Goal: Task Accomplishment & Management: Contribute content

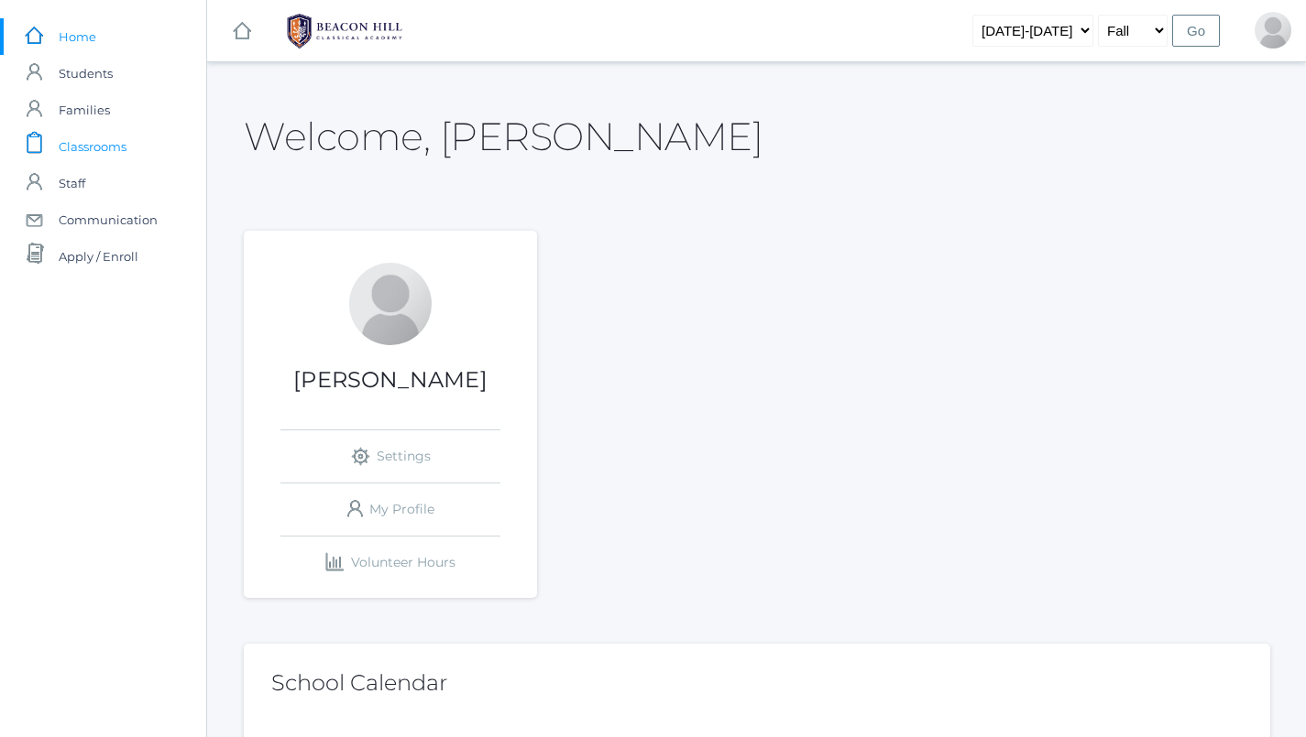
click at [84, 152] on span "Classrooms" at bounding box center [93, 146] width 68 height 37
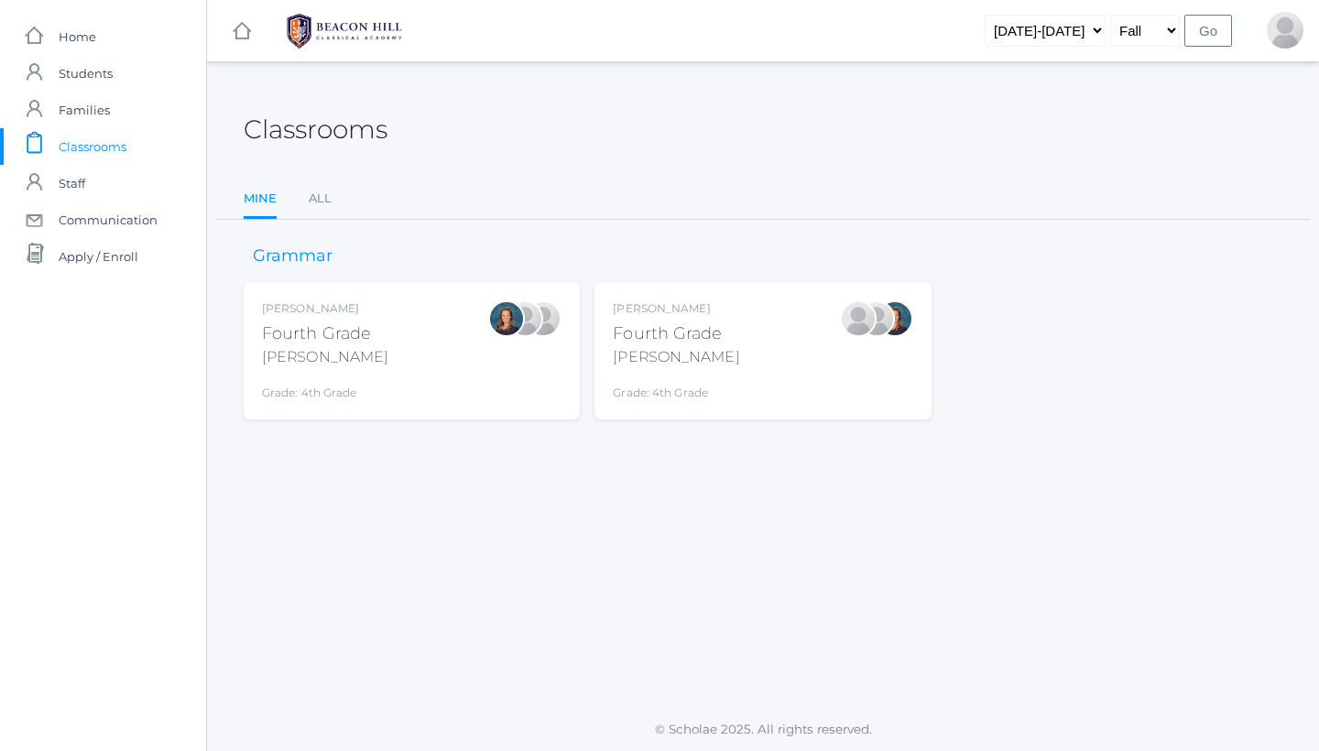
click at [652, 390] on div "Lydia Chaffin Fourth Grade Chaffin Grade: 4th Grade 04LA" at bounding box center [763, 350] width 336 height 137
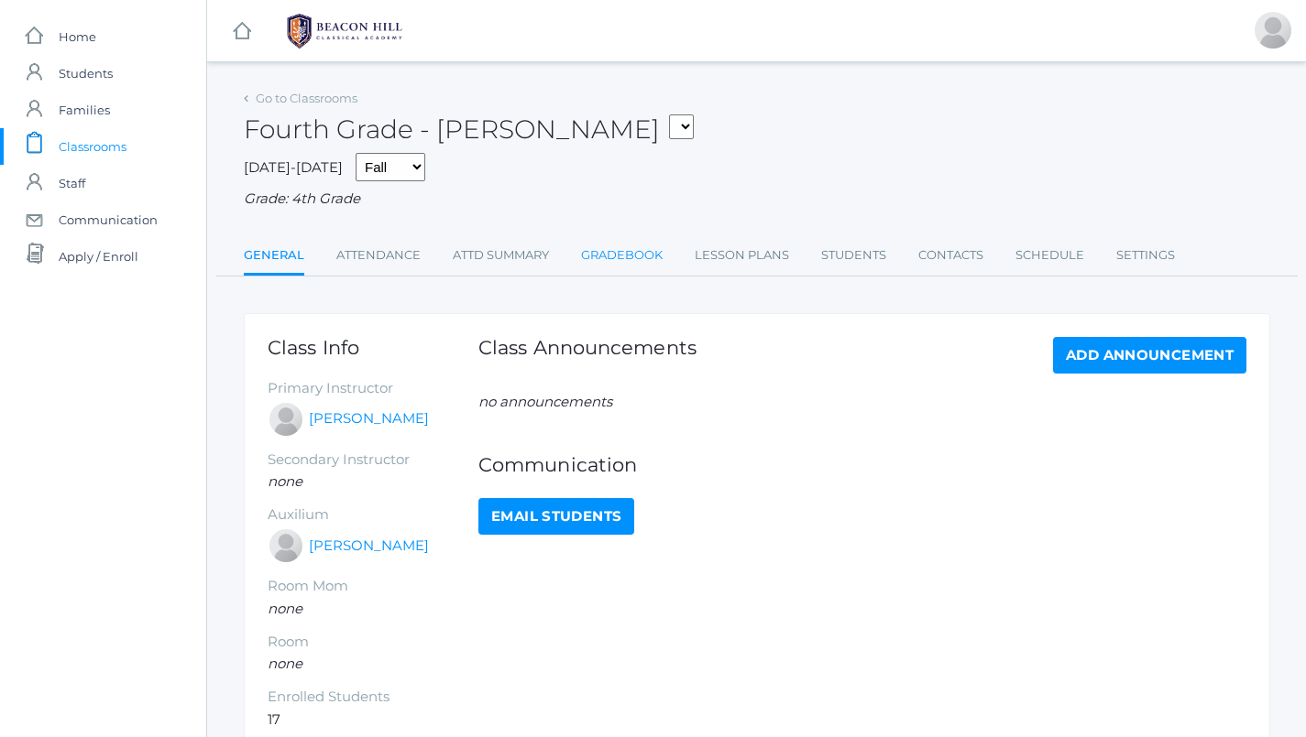
click at [619, 255] on link "Gradebook" at bounding box center [622, 255] width 82 height 37
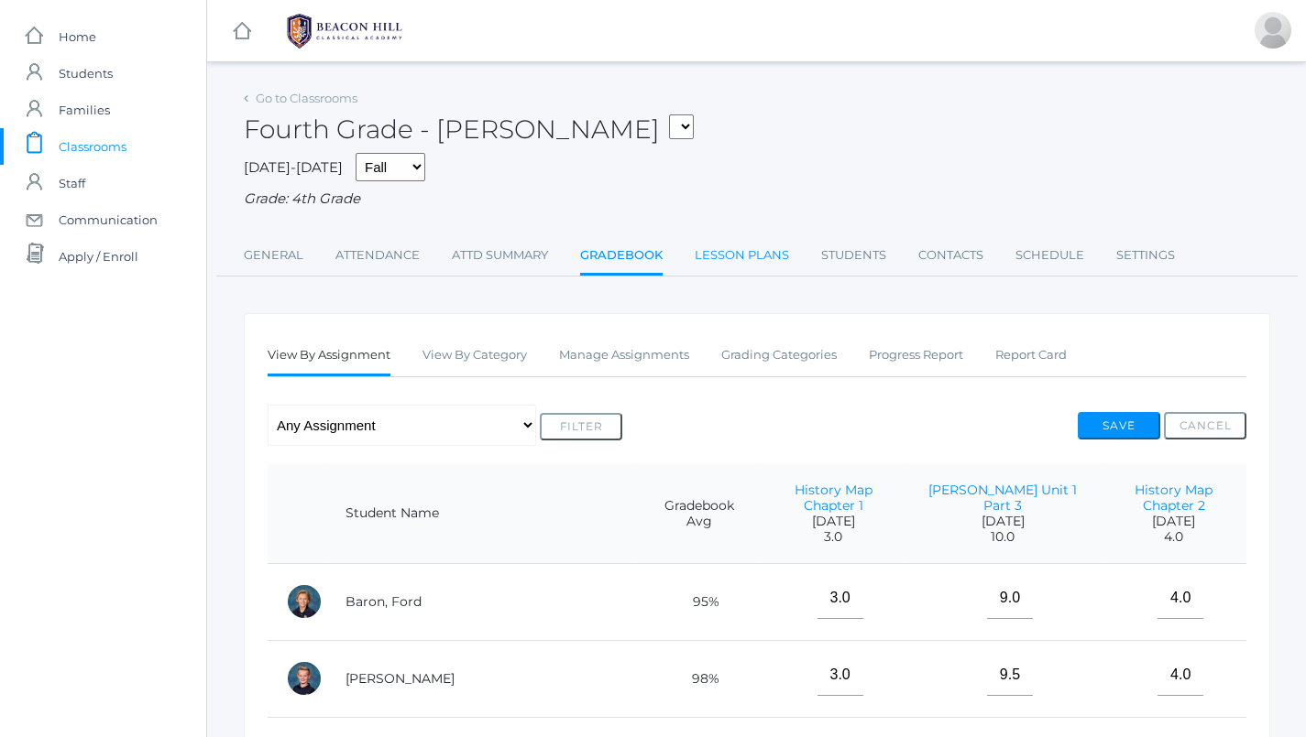
click at [727, 247] on link "Lesson Plans" at bounding box center [741, 255] width 94 height 37
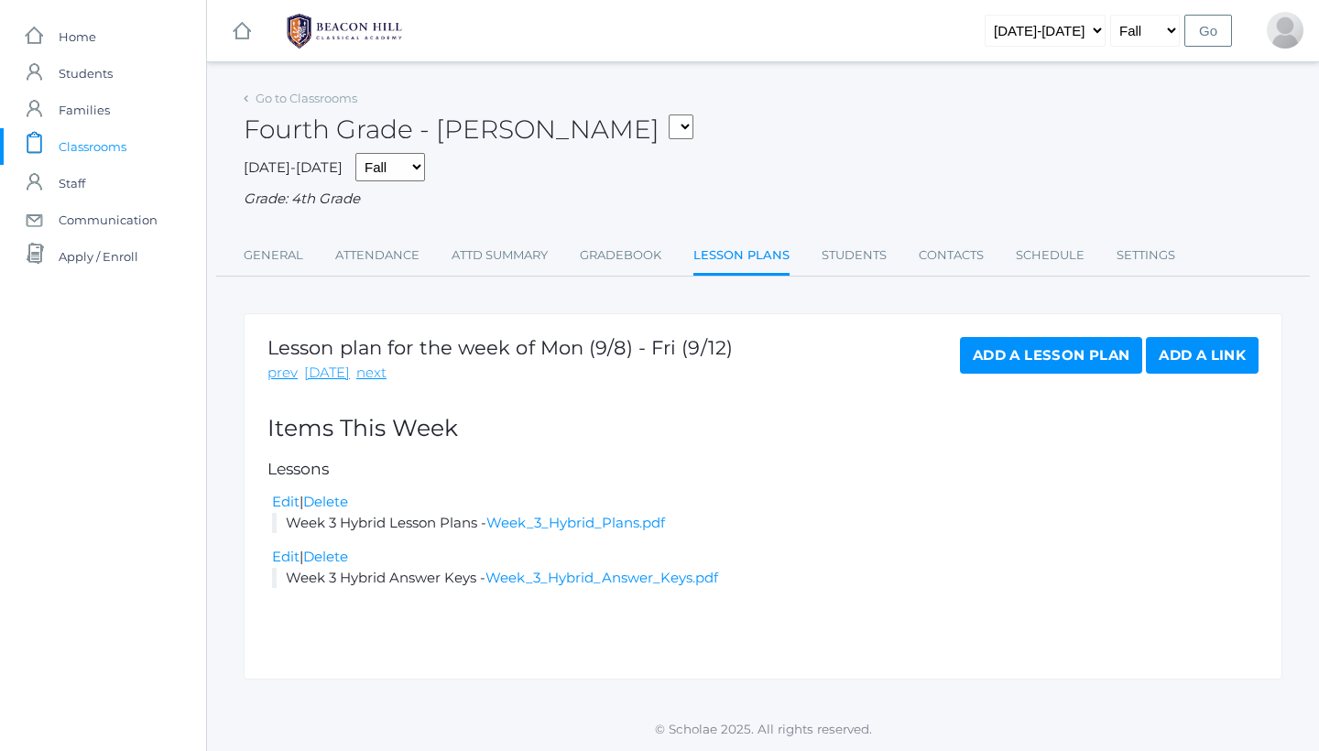
click at [90, 142] on span "Classrooms" at bounding box center [93, 146] width 68 height 37
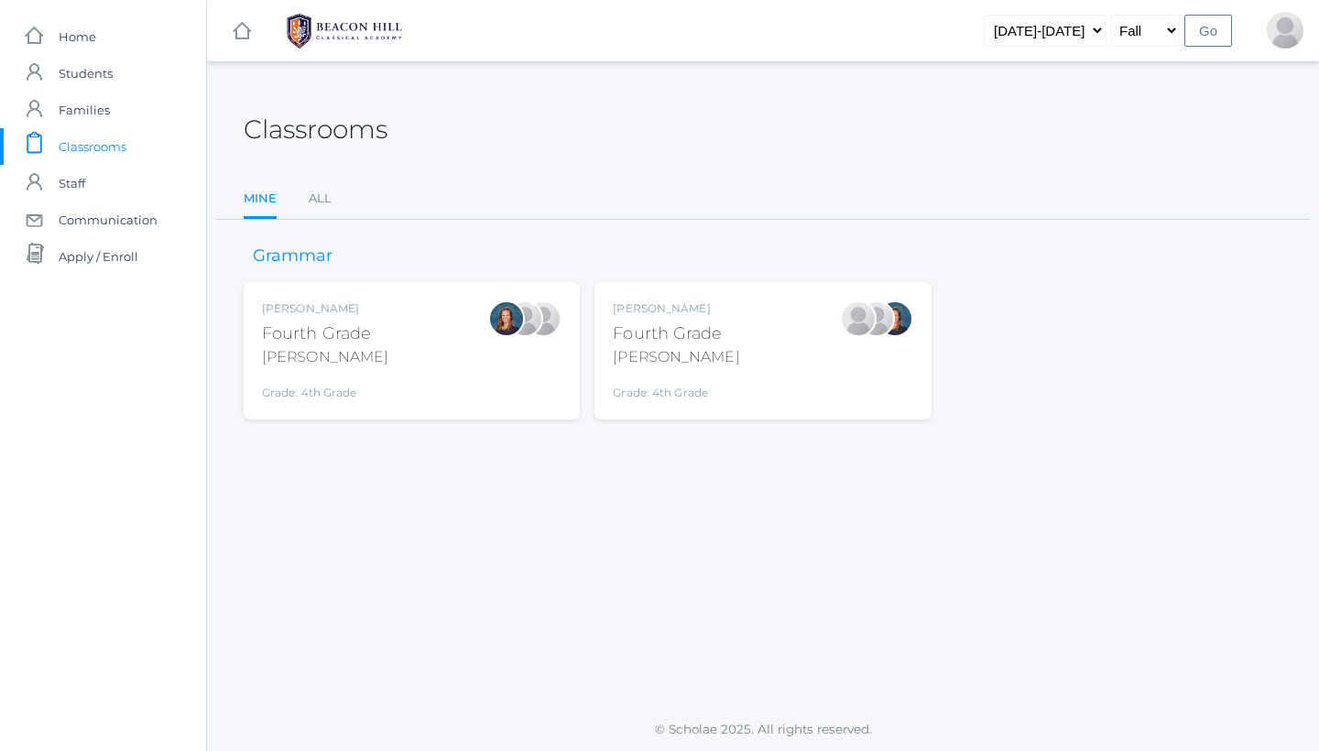
click at [344, 355] on div "[PERSON_NAME]" at bounding box center [325, 357] width 126 height 22
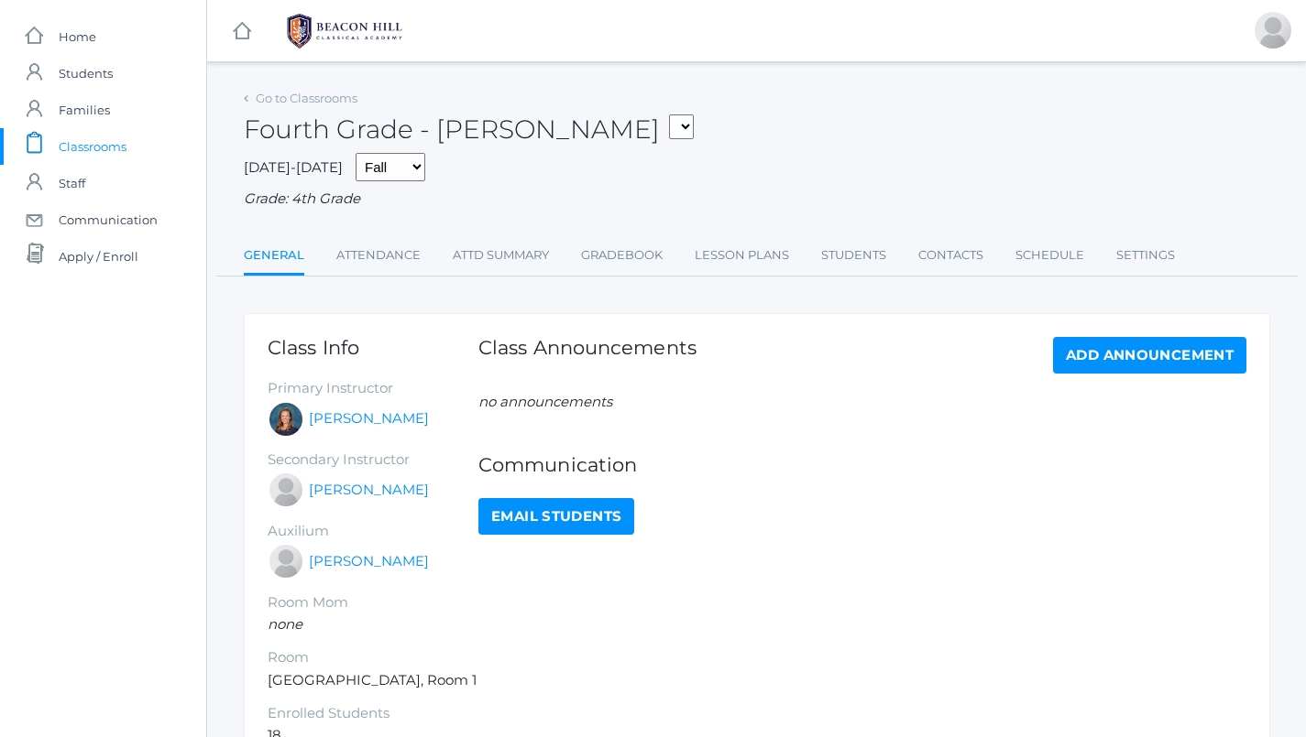
click at [293, 419] on div at bounding box center [286, 419] width 37 height 37
click at [753, 250] on link "Lesson Plans" at bounding box center [741, 255] width 94 height 37
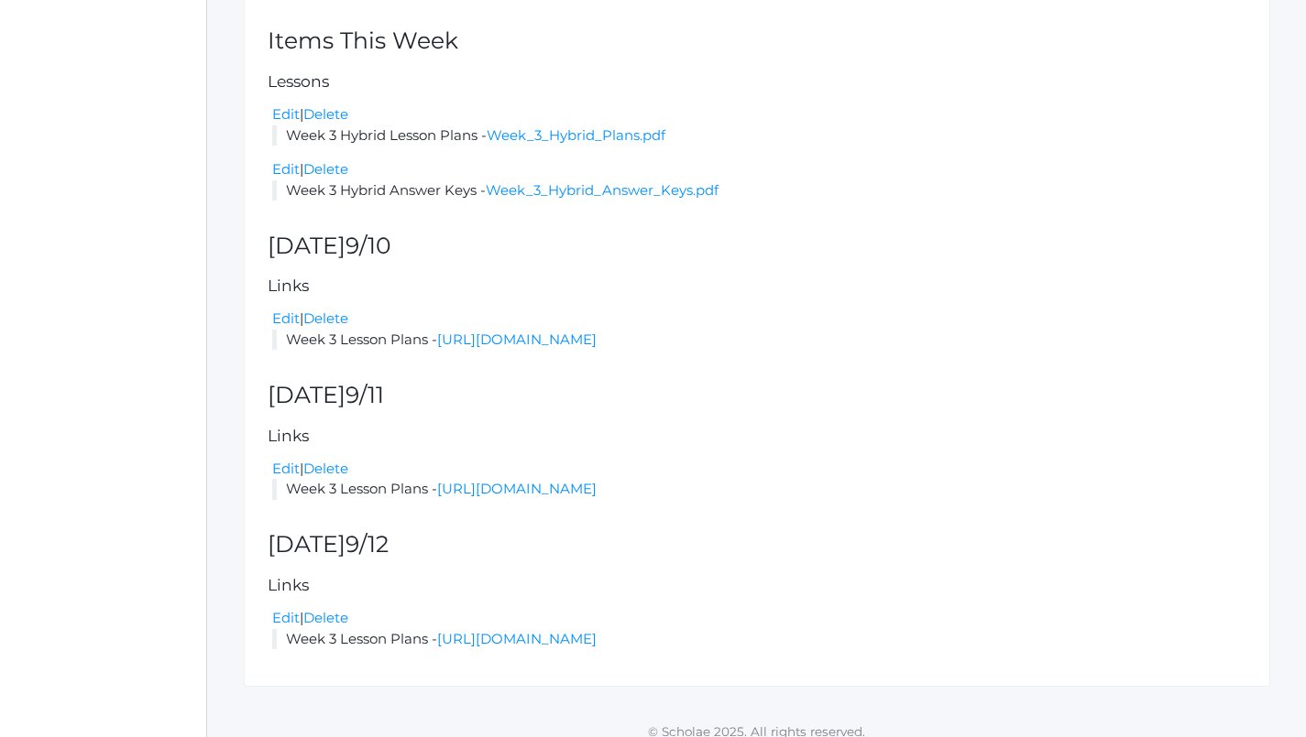
scroll to position [387, 0]
click at [596, 332] on link "[URL][DOMAIN_NAME]" at bounding box center [516, 340] width 159 height 17
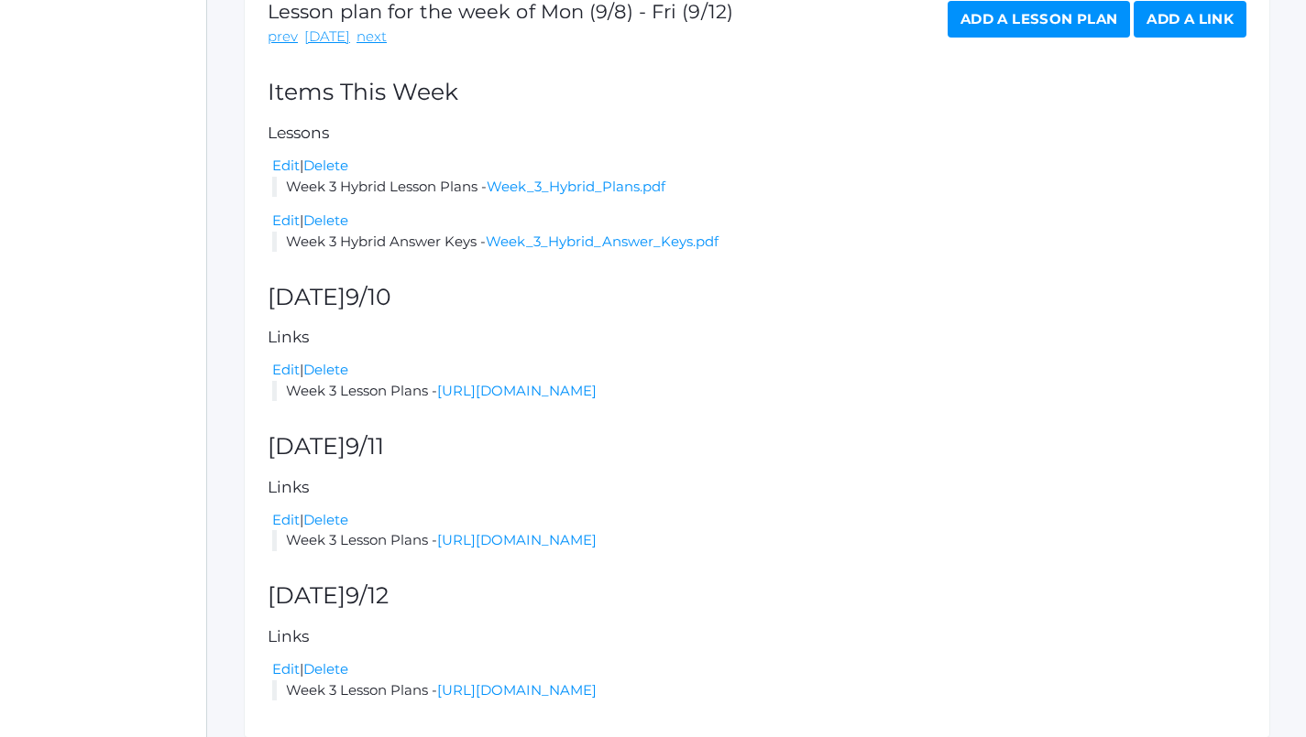
scroll to position [335, 0]
click at [560, 179] on link "Week_3_Hybrid_Plans.pdf" at bounding box center [575, 187] width 179 height 17
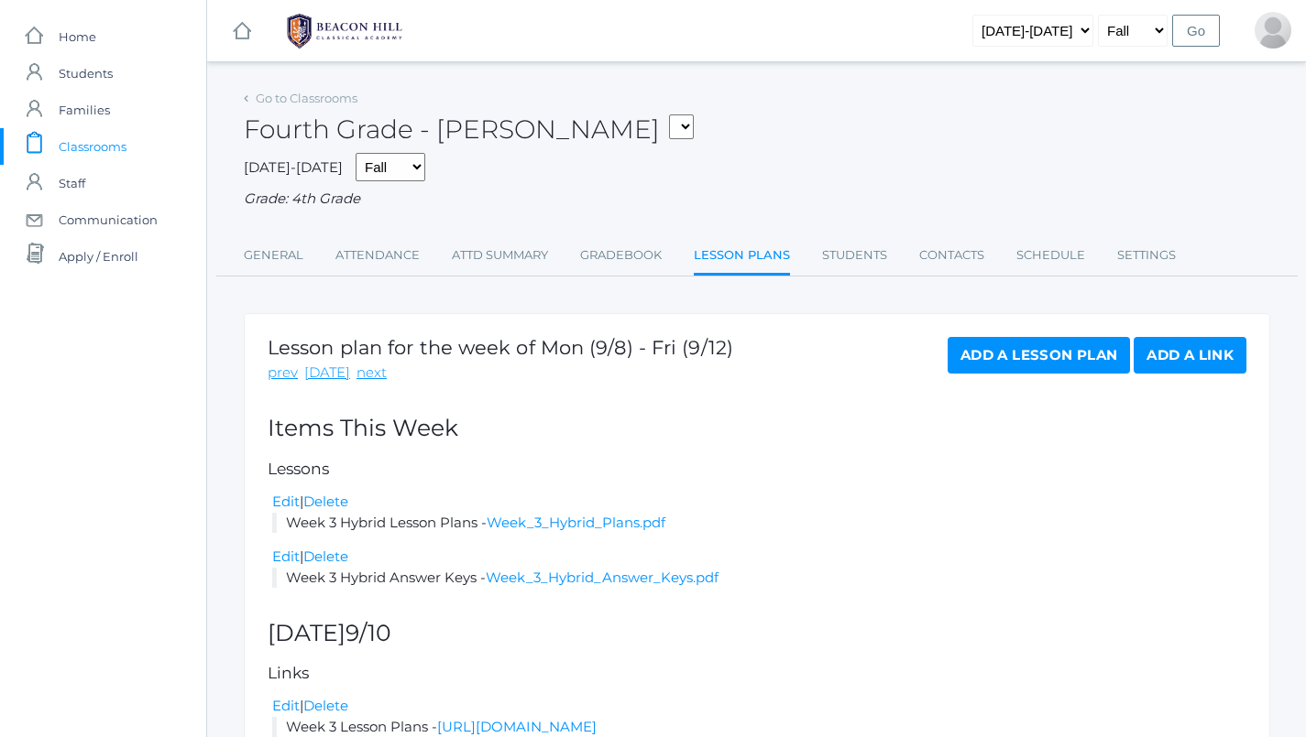
scroll to position [0, 0]
click at [1285, 2] on div "2019-2020 2020-2021 2021-2022 2022-2023 2023-2024 2024-2025 2025-2026 Fall Spri…" at bounding box center [1130, 30] width 353 height 61
click at [118, 150] on span "Classrooms" at bounding box center [93, 146] width 68 height 37
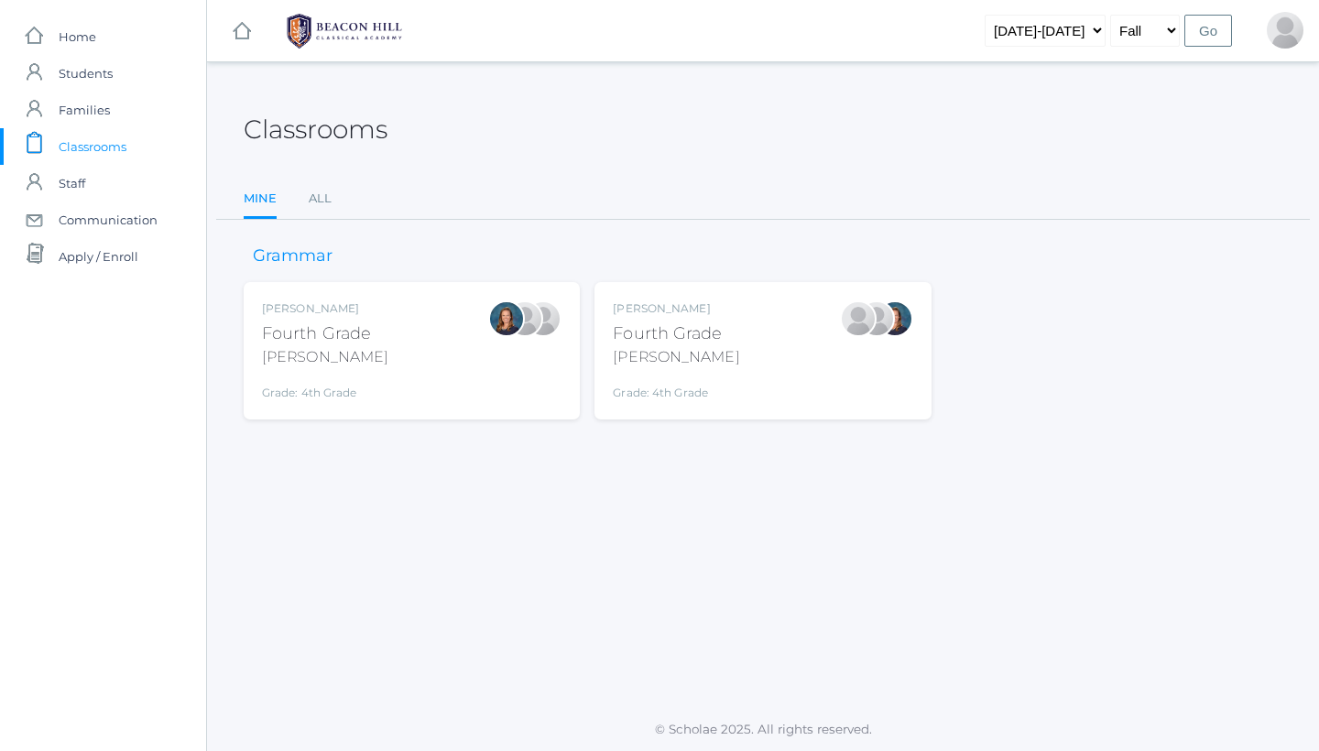
click at [697, 346] on div "[PERSON_NAME]" at bounding box center [676, 357] width 126 height 22
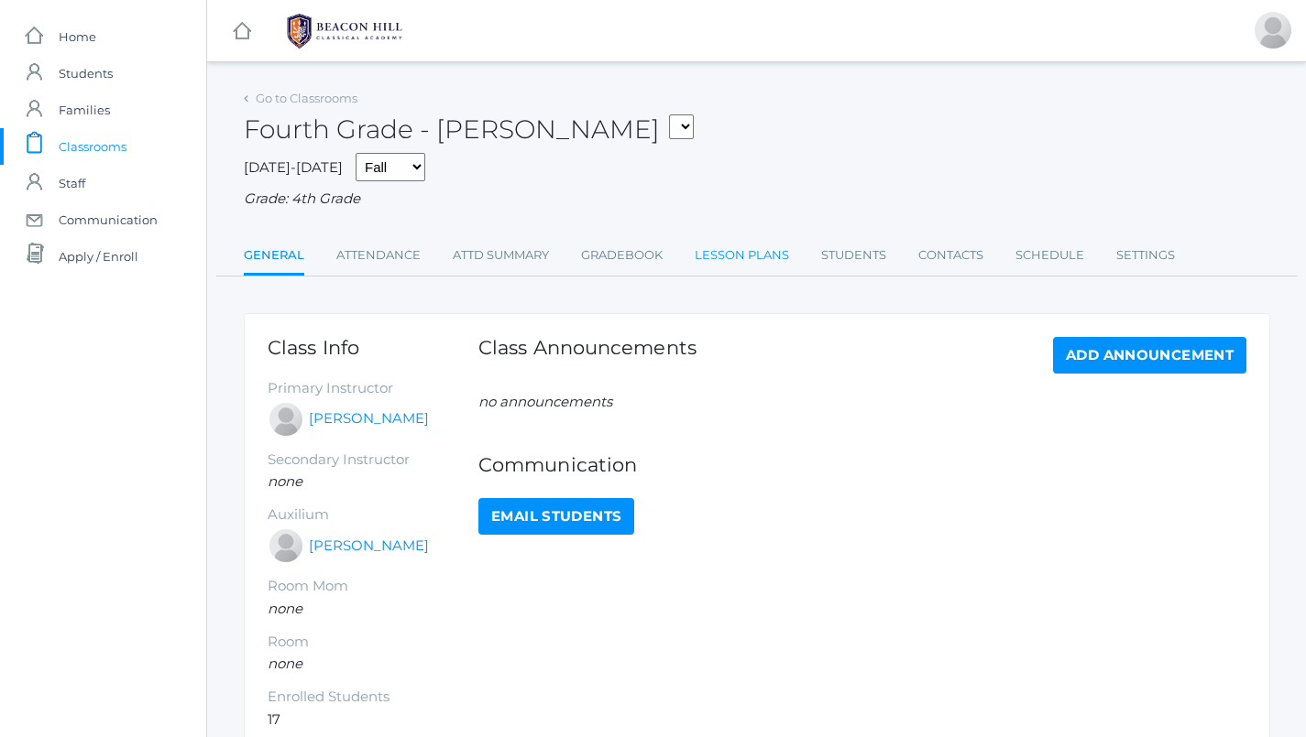
click at [770, 246] on link "Lesson Plans" at bounding box center [741, 255] width 94 height 37
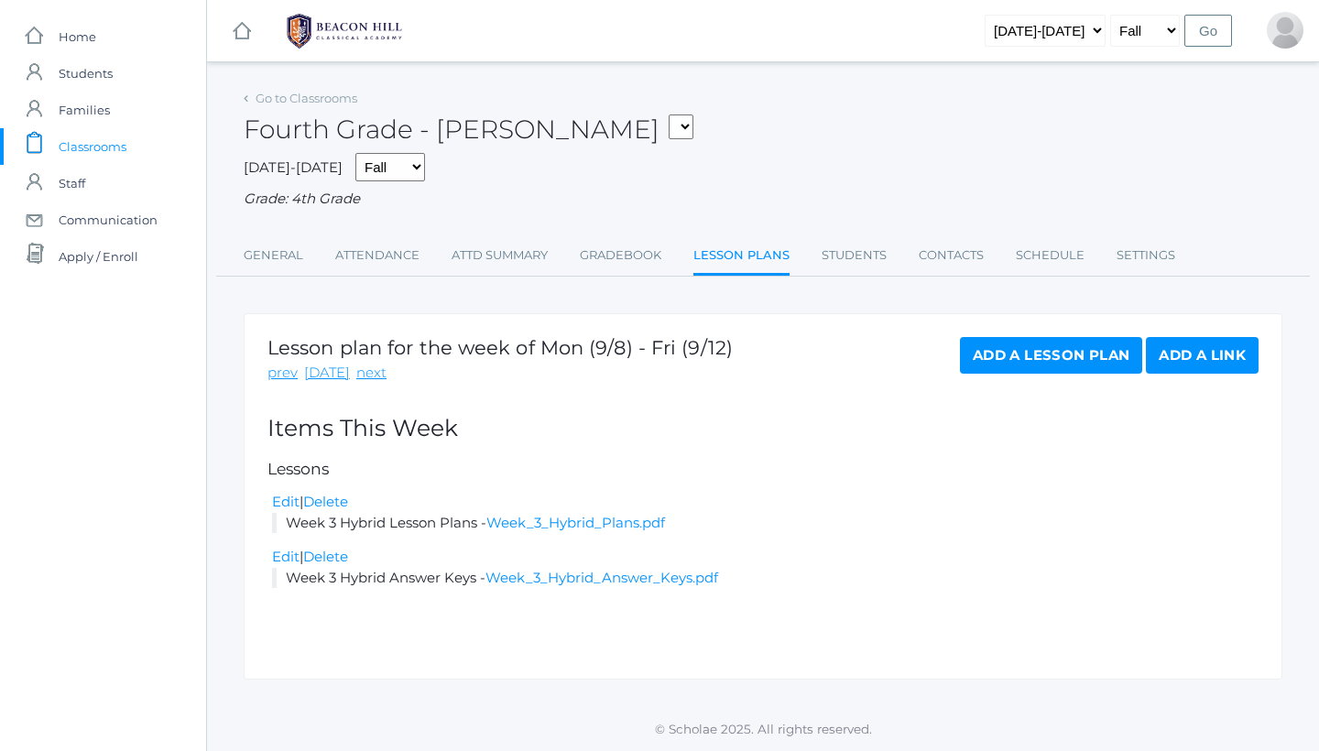
click at [1050, 348] on link "Add a Lesson Plan" at bounding box center [1051, 355] width 182 height 37
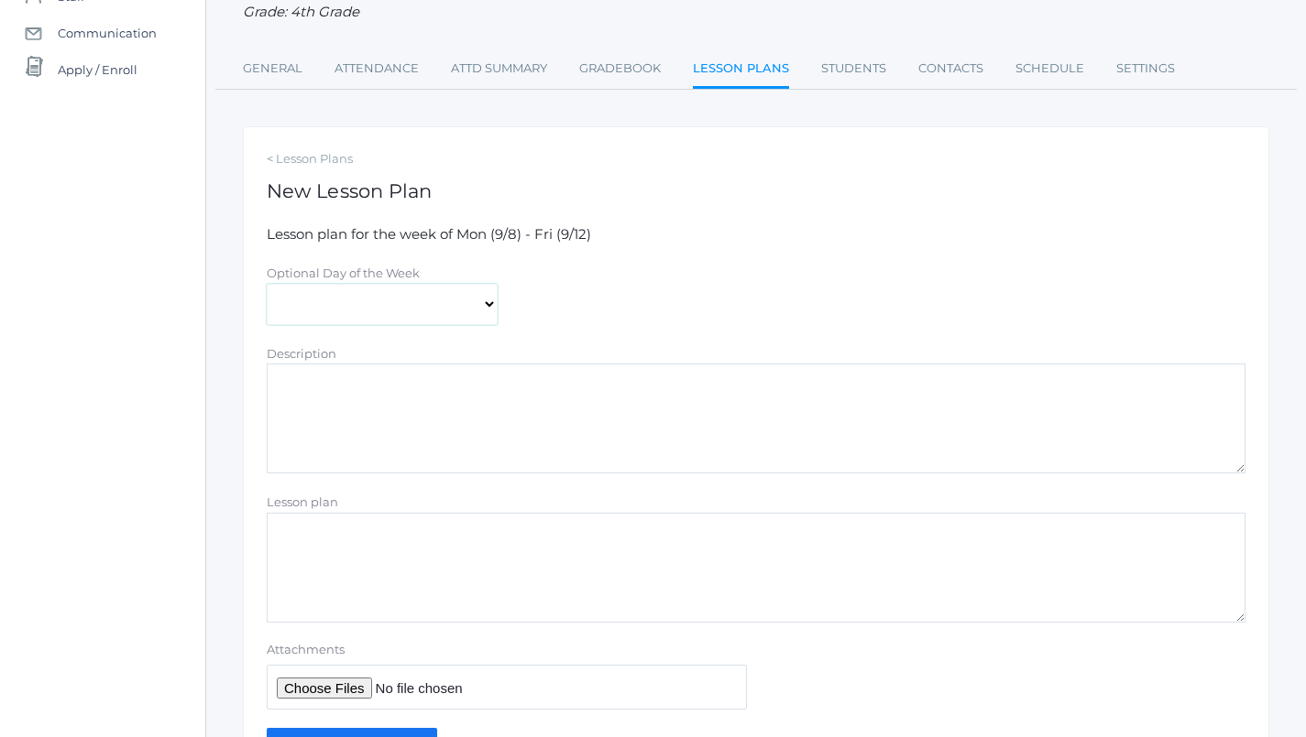
scroll to position [150, 1]
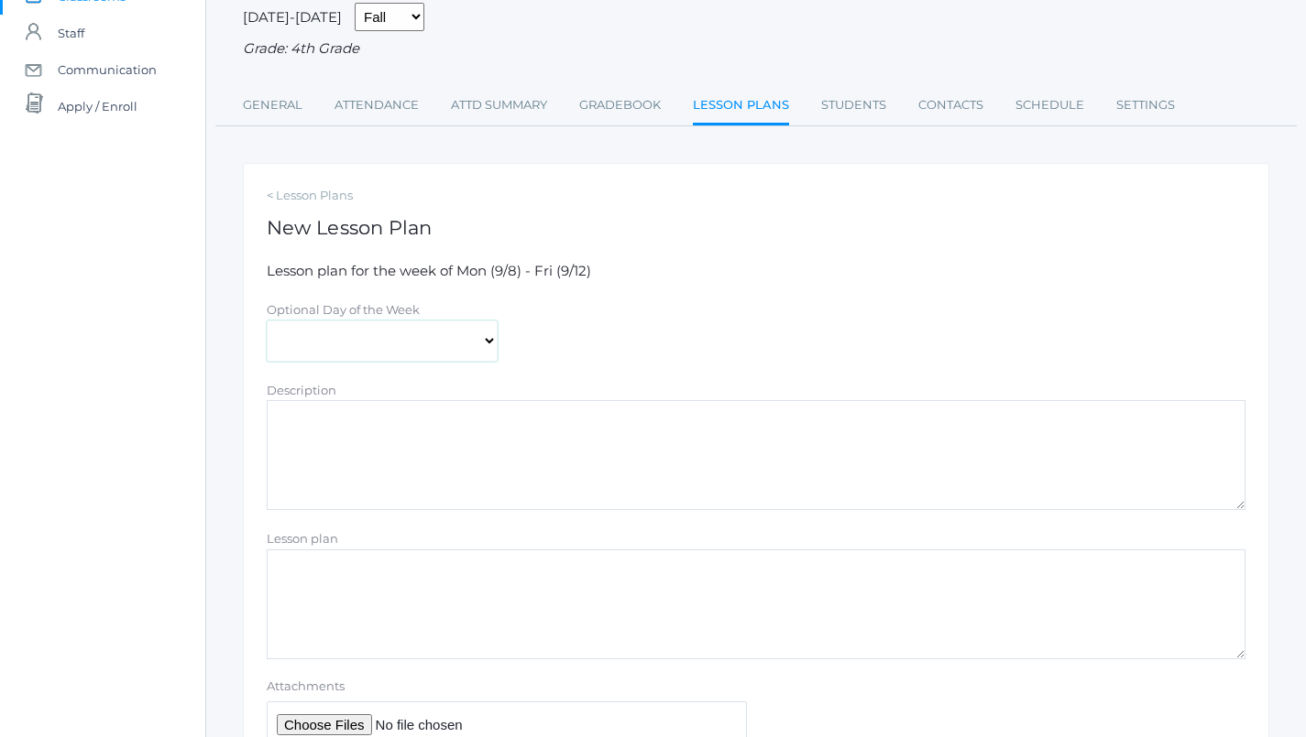
select select "2025-09-10"
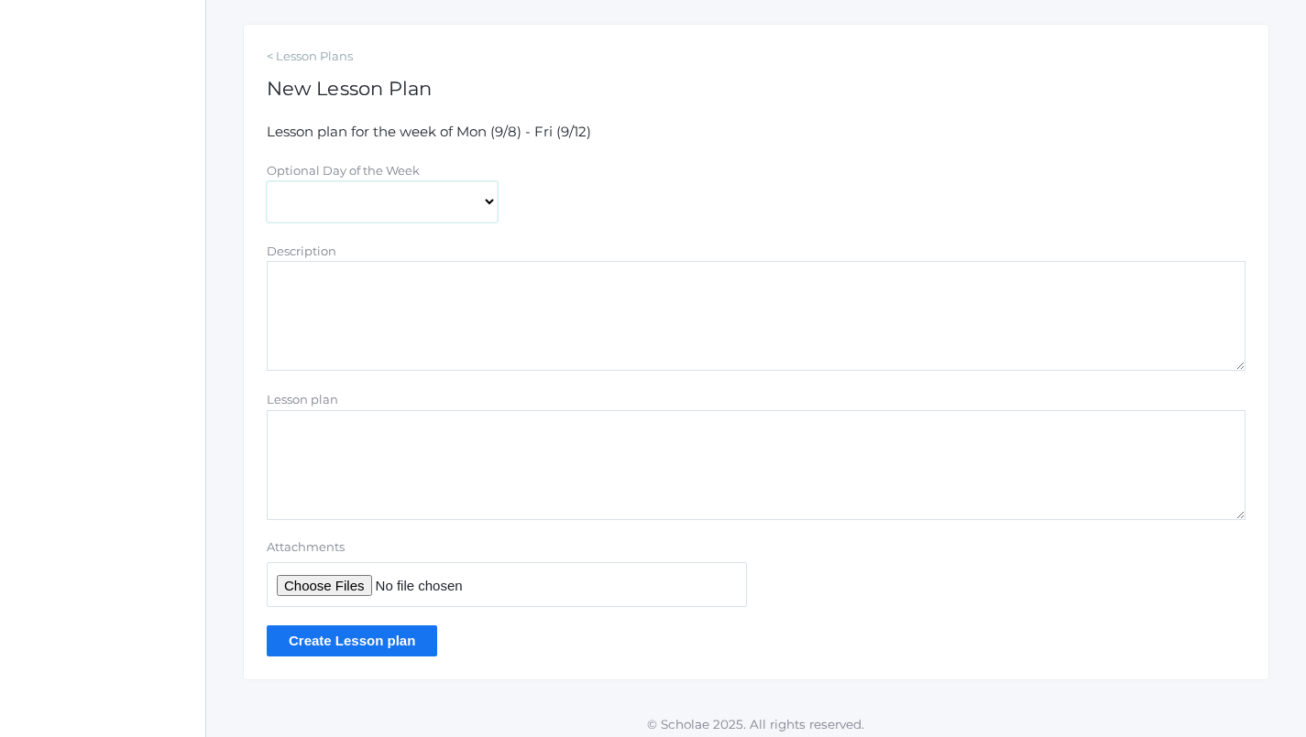
scroll to position [289, 1]
click at [336, 582] on input "Attachments" at bounding box center [507, 585] width 480 height 45
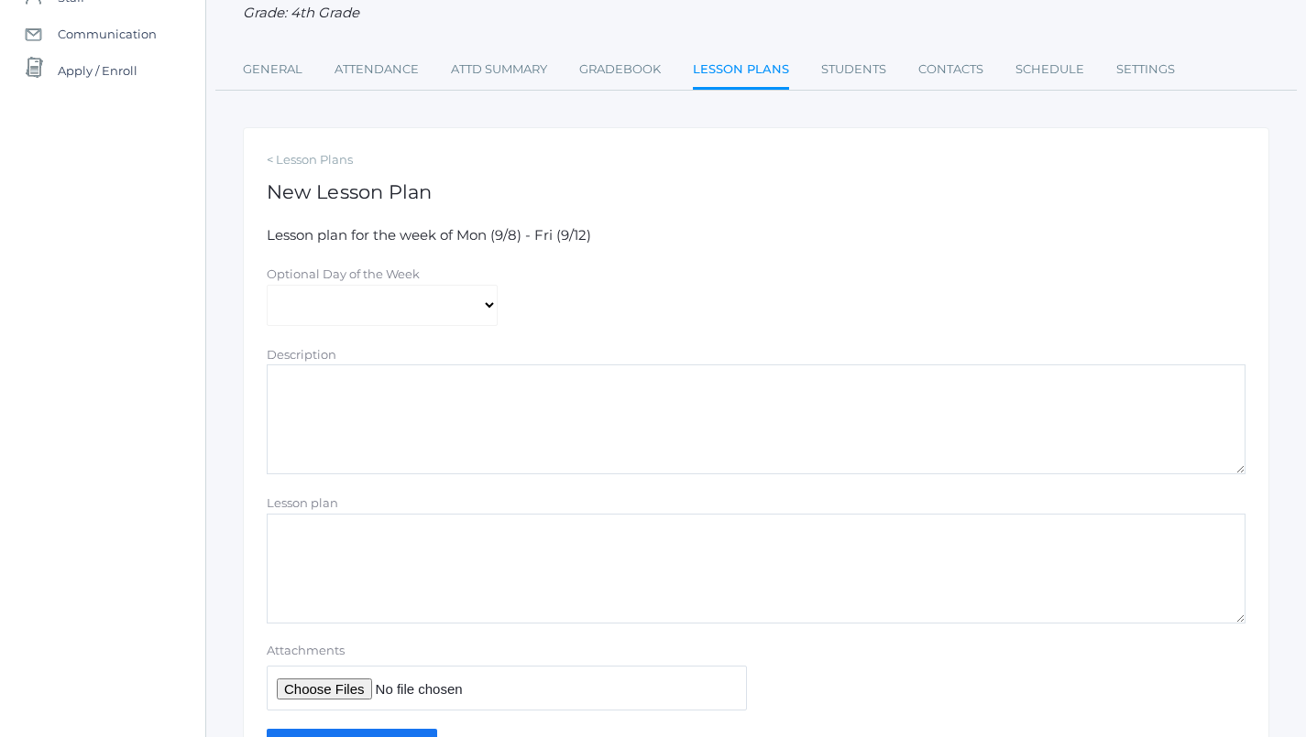
scroll to position [159, 1]
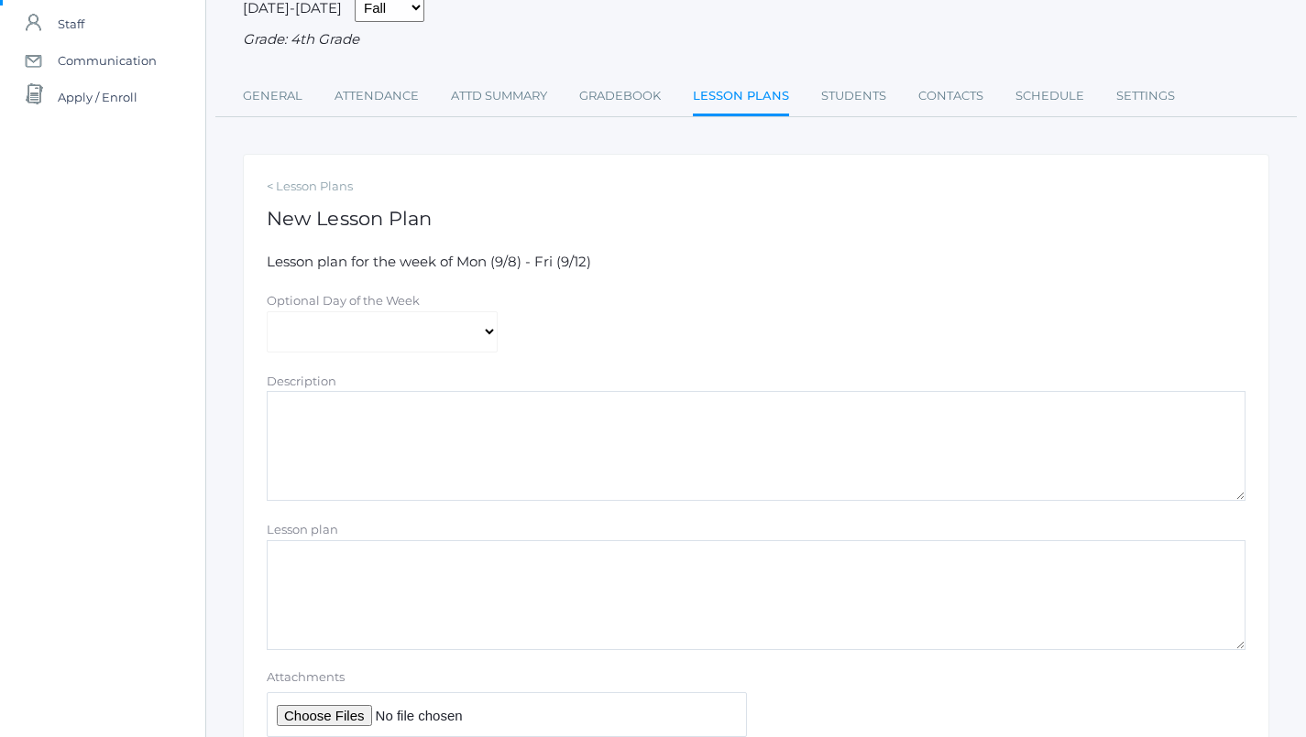
click at [473, 563] on textarea "Lesson plan" at bounding box center [756, 596] width 978 height 110
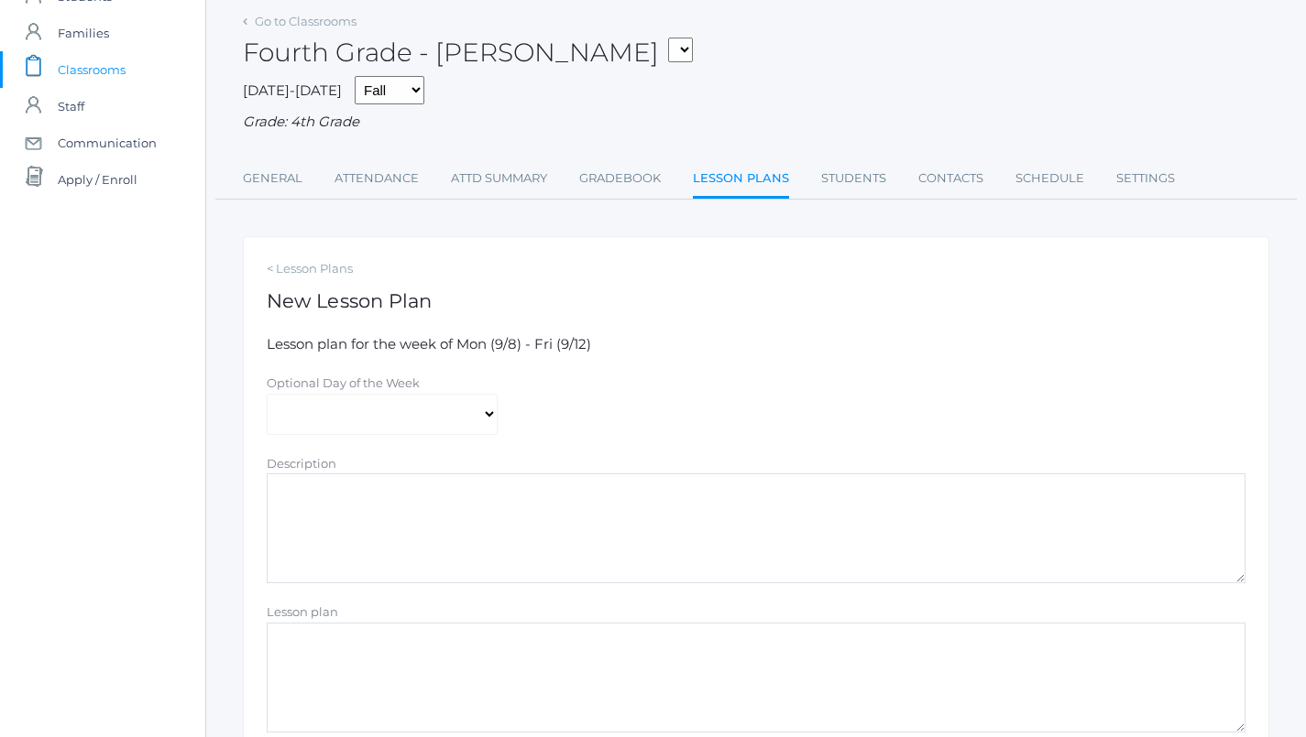
scroll to position [118, 1]
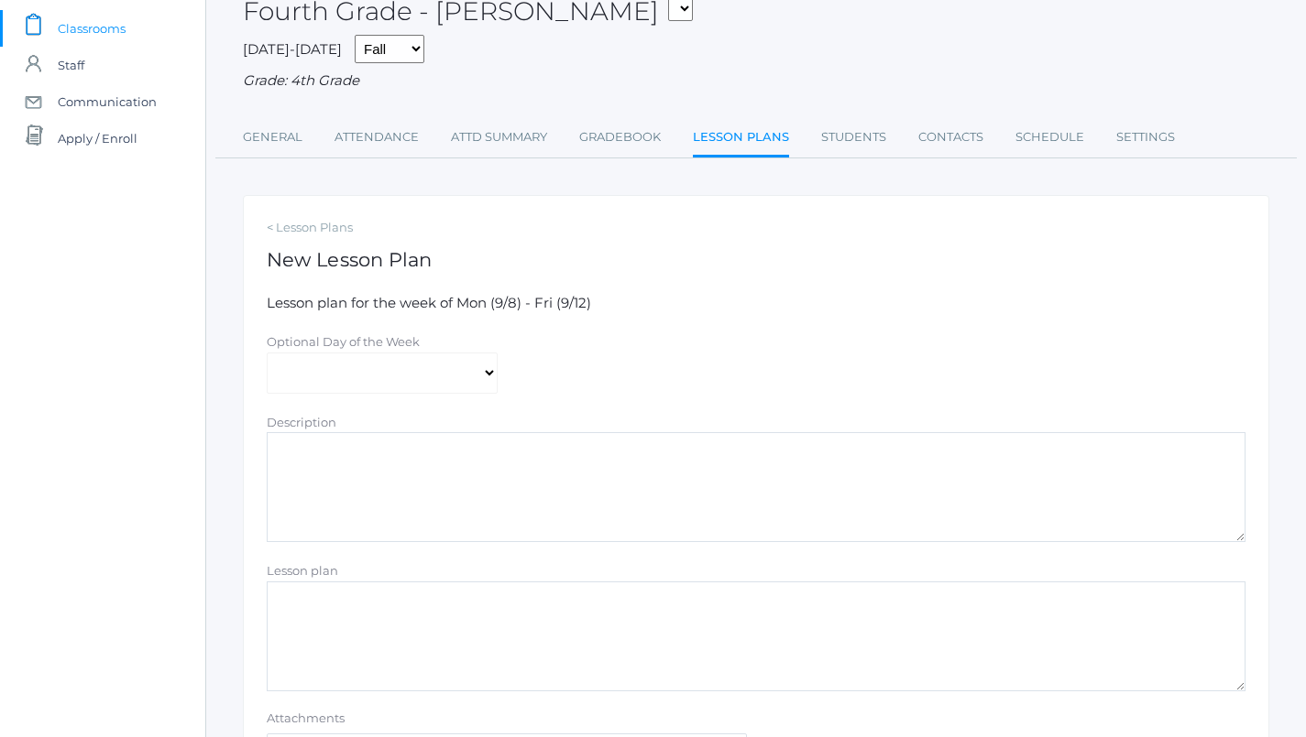
paste textarea "https://docs.google.com/document/d/1W_ybEcFPYfc50ex6XgFBFBK9SMFNgWOsvpC5-I0IWG0…"
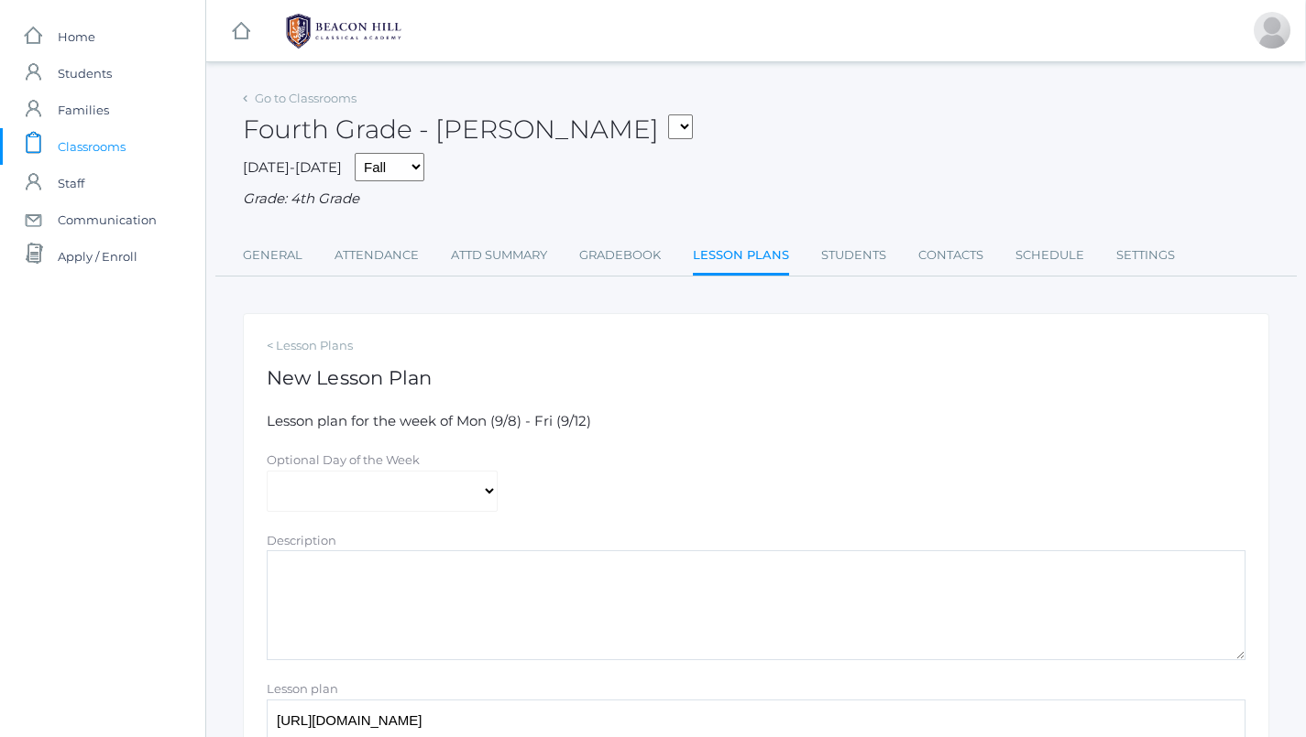
scroll to position [0, 1]
type textarea "https://docs.google.com/document/d/1W_ybEcFPYfc50ex6XgFBFBK9SMFNgWOsvpC5-I0IWG0…"
click at [718, 278] on div "Go to Classrooms Fourth Grade - Chaffin 04LA - Fourth Grade Chaffin 04LA - Four…" at bounding box center [756, 527] width 1026 height 885
click at [721, 264] on link "Lesson Plans" at bounding box center [741, 256] width 96 height 39
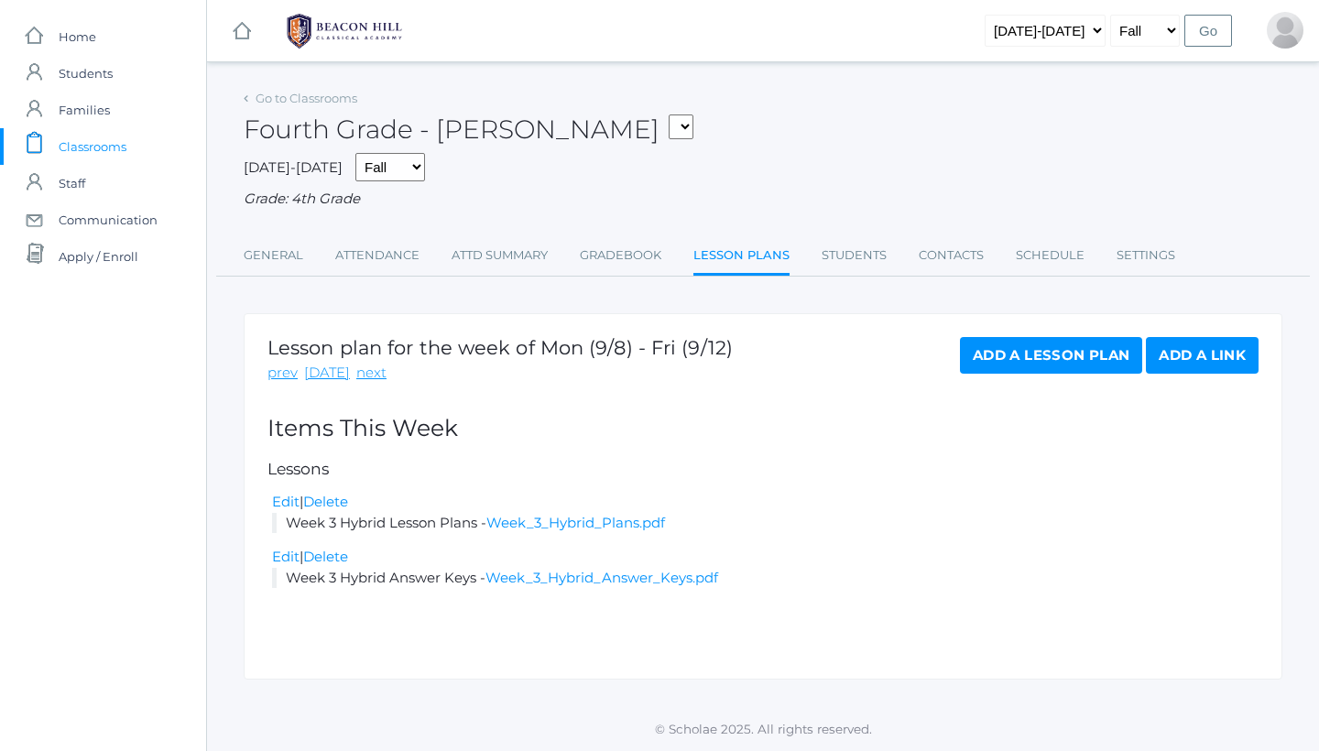
click at [1184, 337] on link "Add a Link" at bounding box center [1202, 355] width 113 height 37
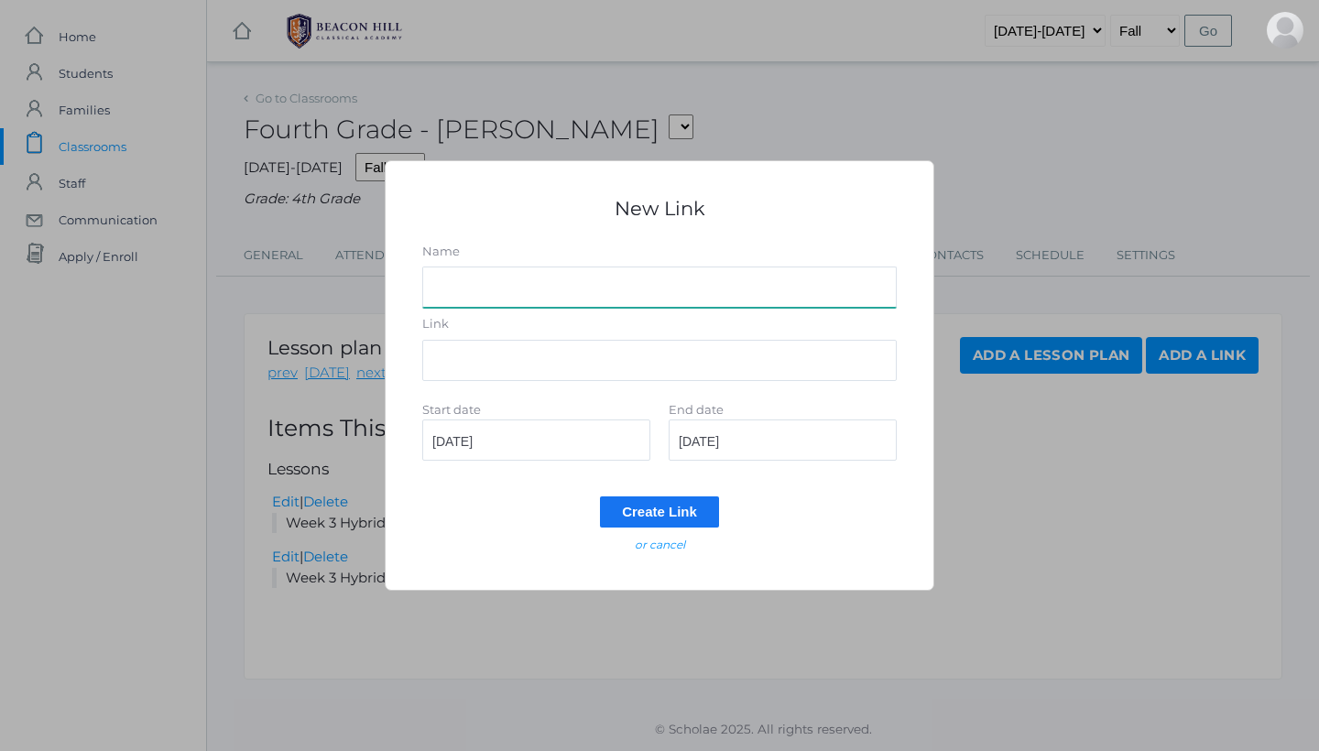
click at [575, 293] on input "Name" at bounding box center [659, 287] width 475 height 41
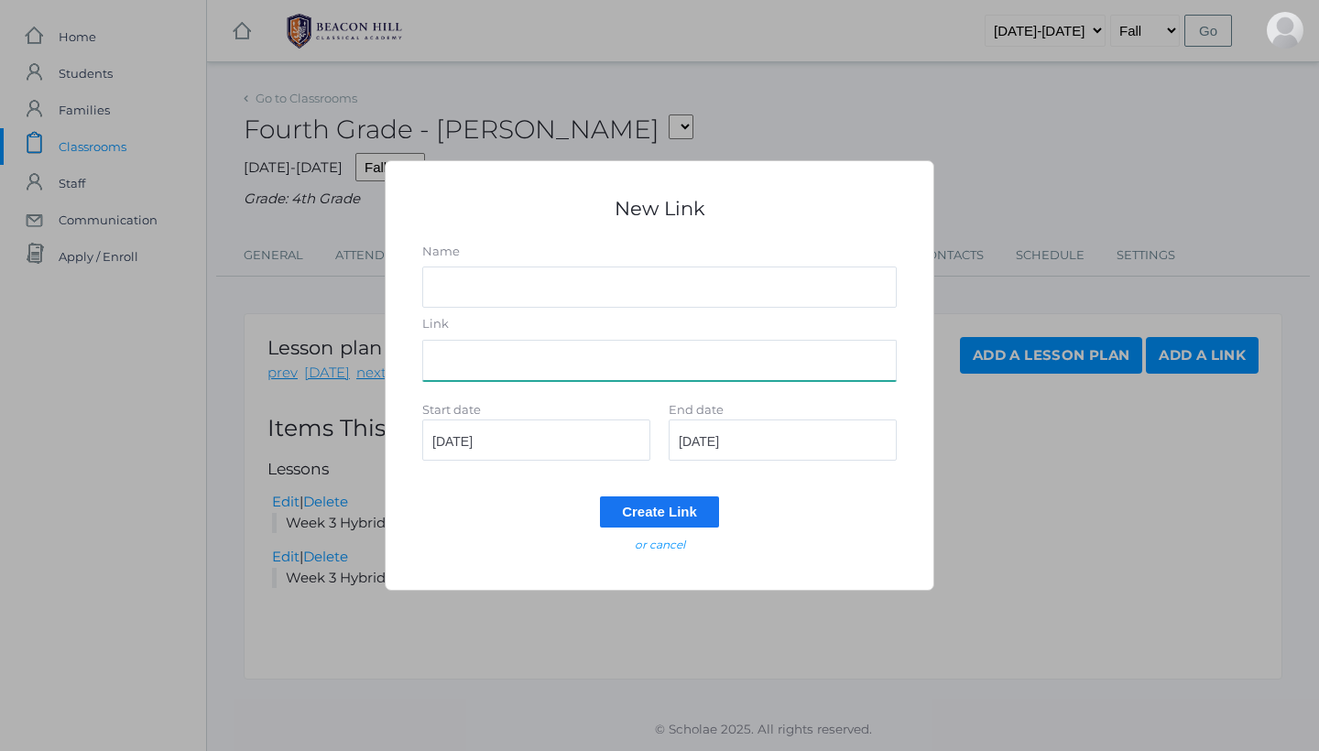
click at [563, 346] on input "Link" at bounding box center [659, 360] width 475 height 41
paste input "https://docs.google.com/document/d/1W_ybEcFPYfc50ex6XgFBFBK9SMFNgWOsvpC5-I0IWG0…"
type input "https://docs.google.com/document/d/1W_ybEcFPYfc50ex6XgFBFBK9SMFNgWOsvpC5-I0IWG0…"
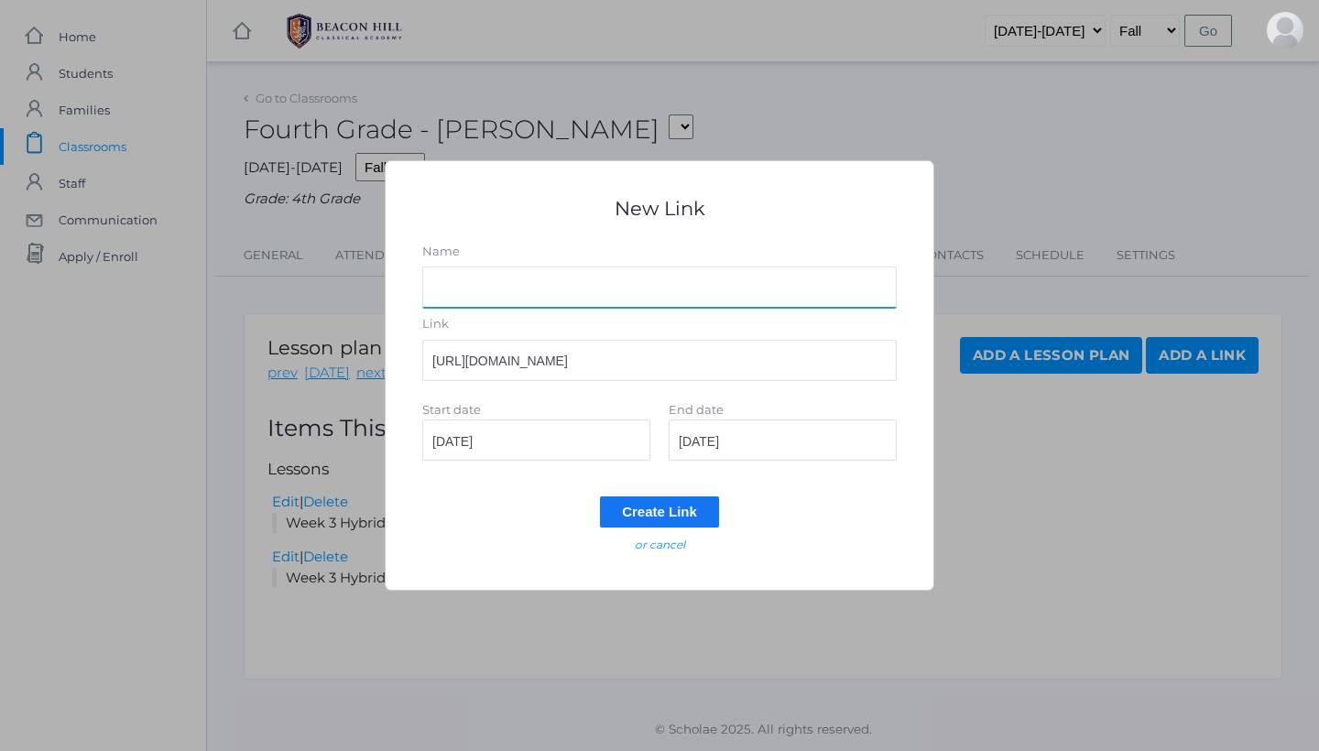
click at [589, 291] on input "Name" at bounding box center [659, 287] width 475 height 41
type input "W"
type input "Week 3"
click at [565, 443] on input "2025-09-08" at bounding box center [536, 440] width 228 height 41
click at [808, 425] on input "2025-09-08" at bounding box center [783, 440] width 228 height 41
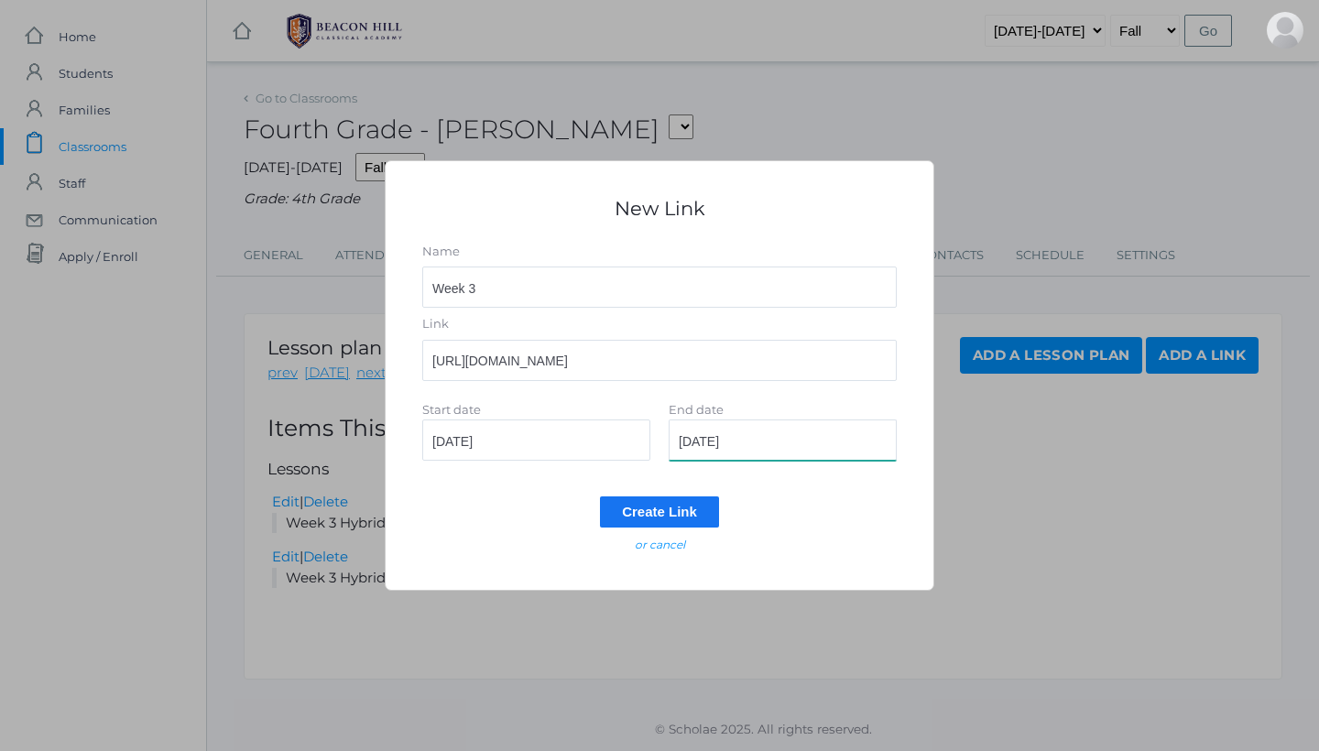
click at [783, 442] on input "2025-09-08" at bounding box center [783, 440] width 228 height 41
type input "2025-09-12"
click at [657, 509] on input "Create Link" at bounding box center [659, 512] width 119 height 30
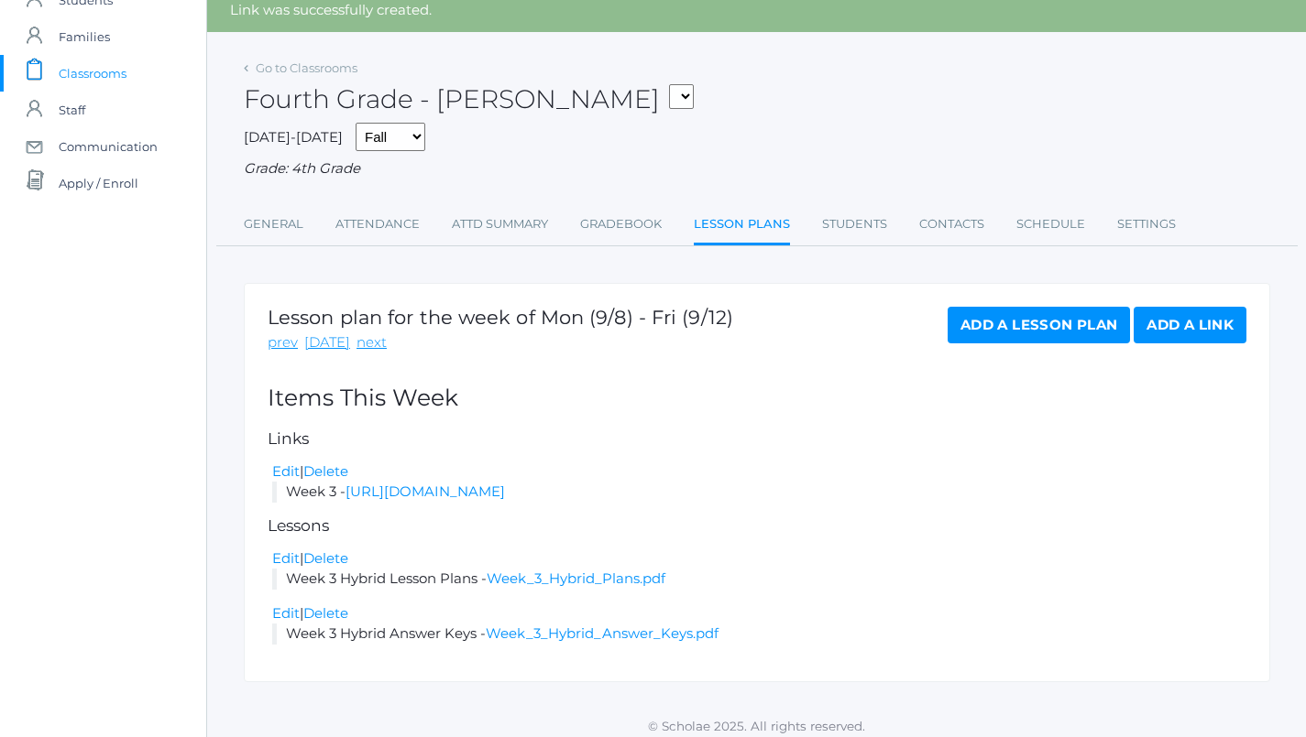
scroll to position [71, 0]
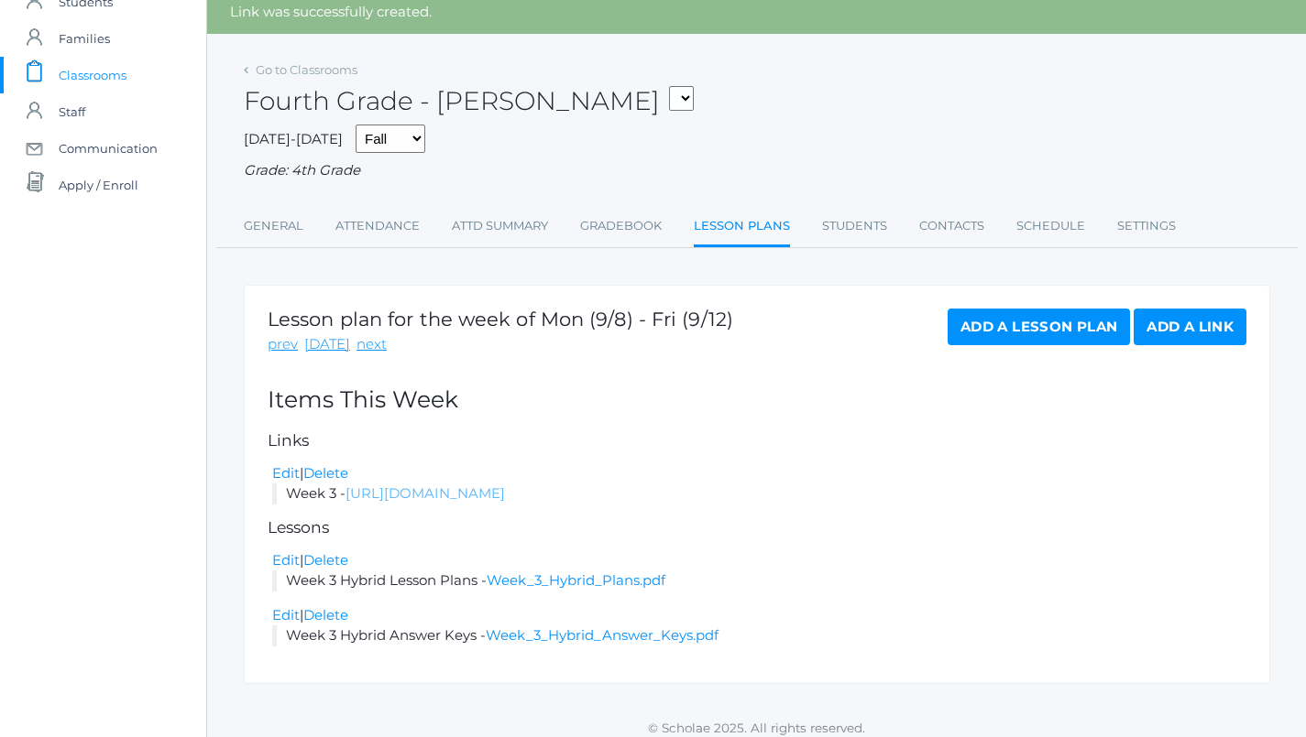
click at [505, 485] on link "https://docs.google.com/document/d/1W_ybEcFPYfc50ex6XgFBFBK9SMFNgWOsvpC5-I0IWG0…" at bounding box center [424, 493] width 159 height 17
